Goal: Information Seeking & Learning: Check status

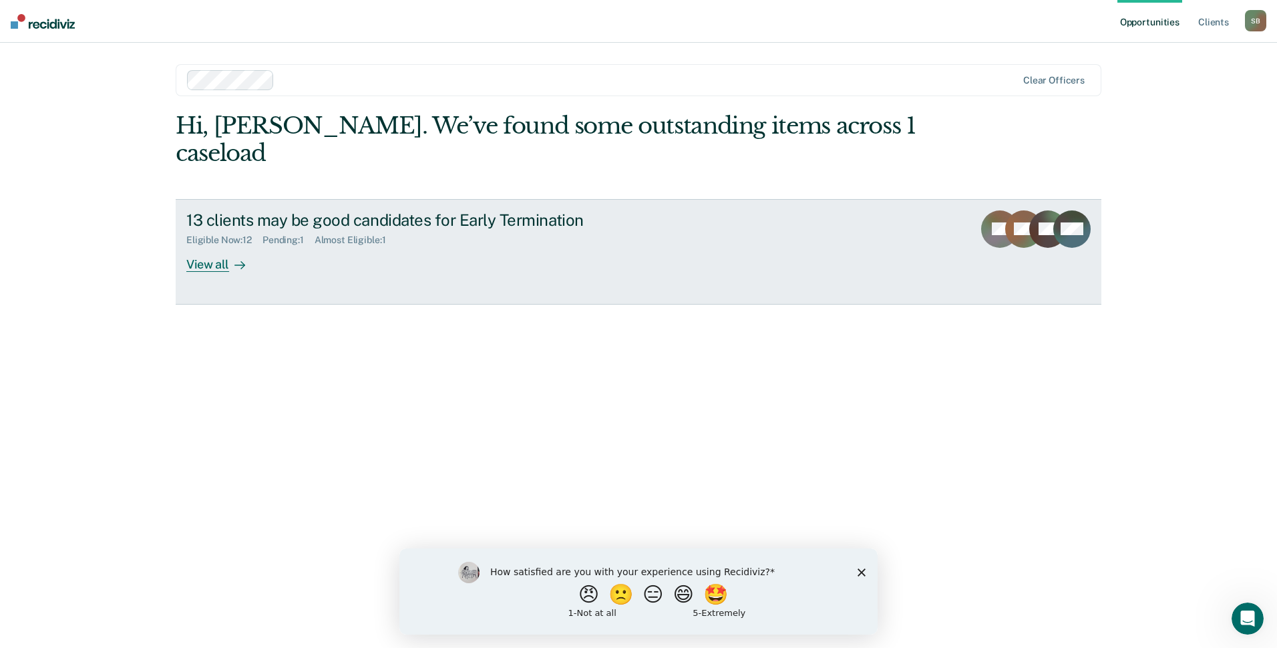
click at [206, 246] on div "View all" at bounding box center [223, 259] width 75 height 26
